Goal: Transaction & Acquisition: Purchase product/service

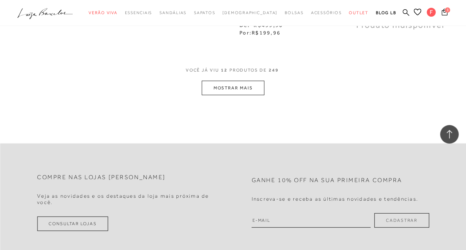
scroll to position [699, 0]
click at [242, 89] on button "MOSTRAR MAIS" at bounding box center [232, 88] width 62 height 14
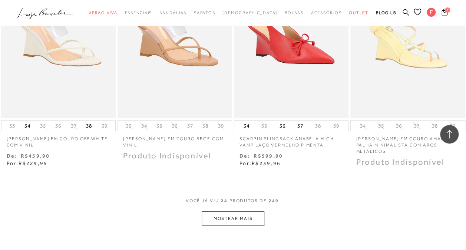
scroll to position [1252, 0]
click at [242, 214] on button "MOSTRAR MAIS" at bounding box center [232, 218] width 62 height 14
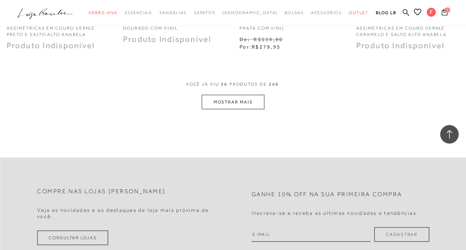
scroll to position [2059, 0]
click at [257, 94] on button "MOSTRAR MAIS" at bounding box center [232, 101] width 62 height 14
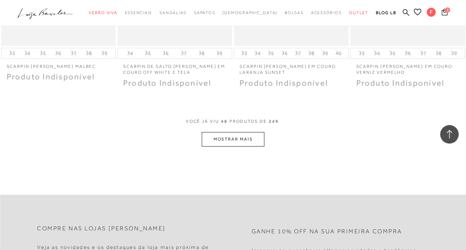
scroll to position [2698, 0]
click at [243, 131] on button "MOSTRAR MAIS" at bounding box center [232, 138] width 62 height 14
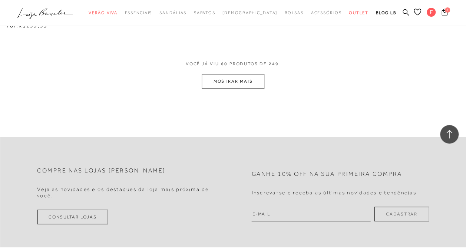
scroll to position [3444, 0]
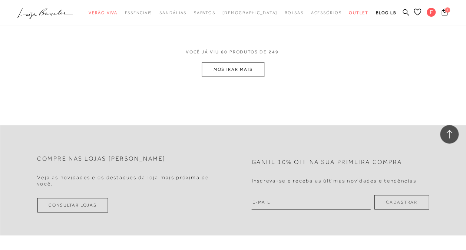
click at [254, 63] on button "MOSTRAR MAIS" at bounding box center [232, 69] width 62 height 14
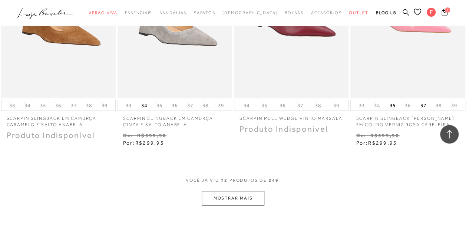
scroll to position [4001, 0]
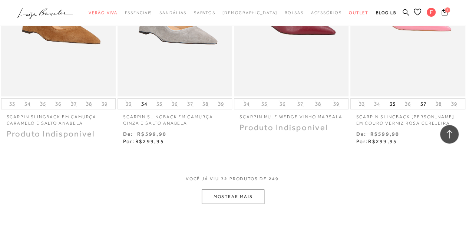
click at [233, 192] on button "MOSTRAR MAIS" at bounding box center [232, 196] width 62 height 14
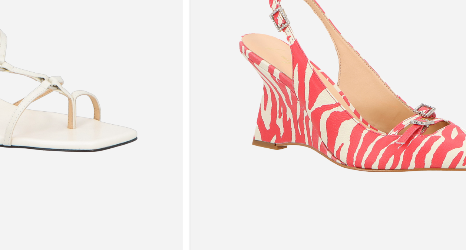
scroll to position [4374, 0]
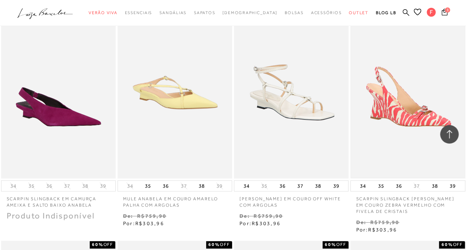
click at [400, 99] on img at bounding box center [407, 92] width 113 height 170
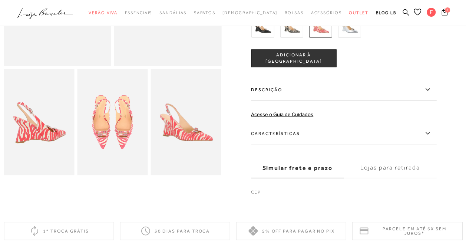
scroll to position [147, 0]
click at [117, 146] on img at bounding box center [112, 122] width 70 height 106
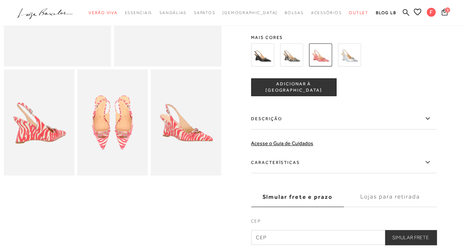
click at [191, 141] on img at bounding box center [186, 122] width 70 height 106
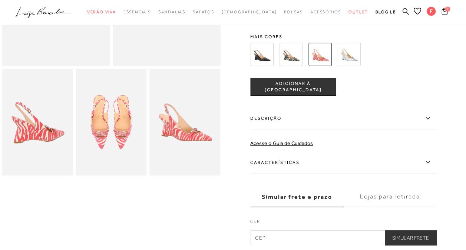
scroll to position [147, 0]
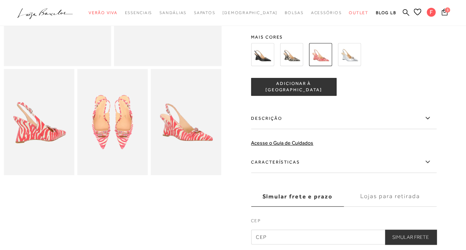
click at [100, 141] on img at bounding box center [112, 122] width 70 height 106
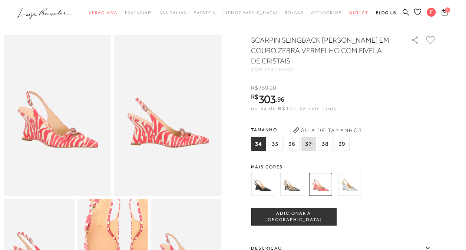
scroll to position [13, 0]
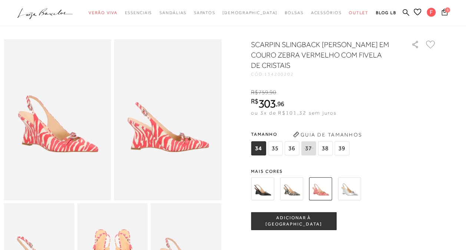
click at [188, 162] on img at bounding box center [167, 119] width 107 height 161
click at [294, 152] on span "36" at bounding box center [291, 148] width 15 height 14
click at [302, 221] on span "ADICIONAR À [GEOGRAPHIC_DATA]" at bounding box center [293, 220] width 84 height 13
